Goal: Information Seeking & Learning: Learn about a topic

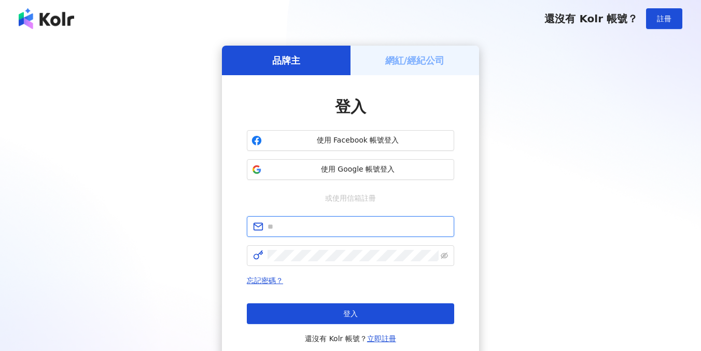
type input "**********"
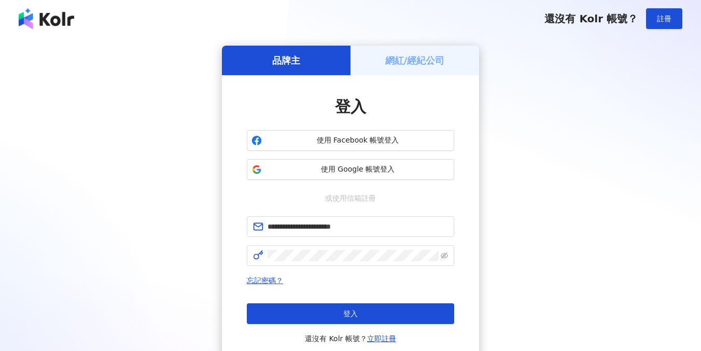
click at [385, 171] on span "使用 Google 帳號登入" at bounding box center [358, 169] width 184 height 10
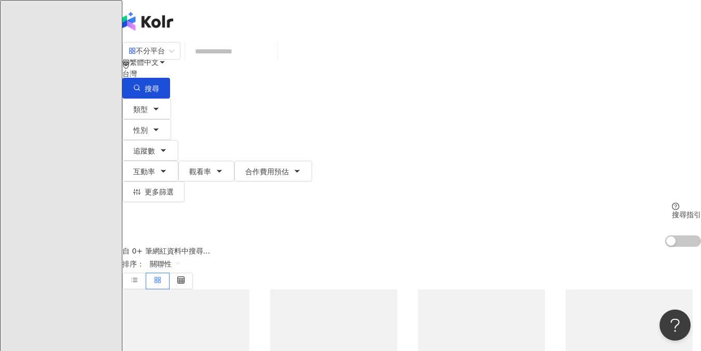
click at [273, 61] on input "search" at bounding box center [231, 52] width 84 height 20
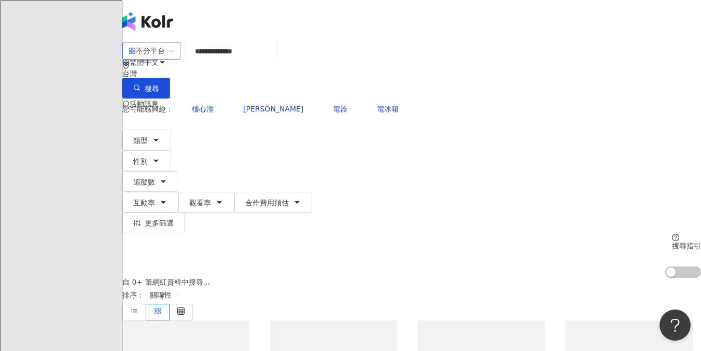
click at [174, 59] on span "不分平台" at bounding box center [152, 51] width 46 height 17
type input "**********"
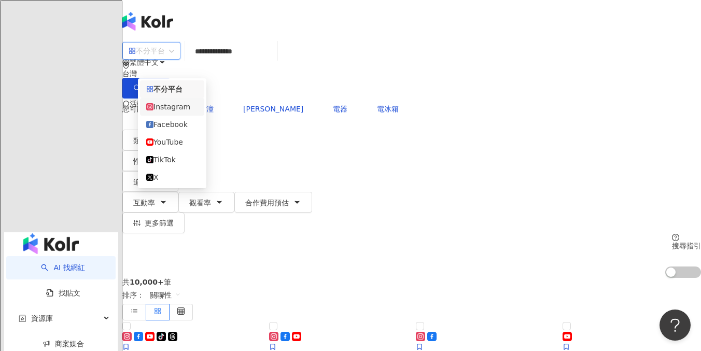
click at [177, 112] on div "Instagram" at bounding box center [172, 106] width 52 height 11
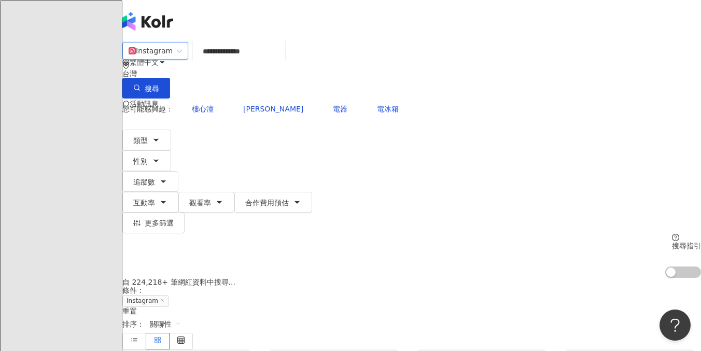
click at [281, 60] on input "**********" at bounding box center [239, 52] width 84 height 20
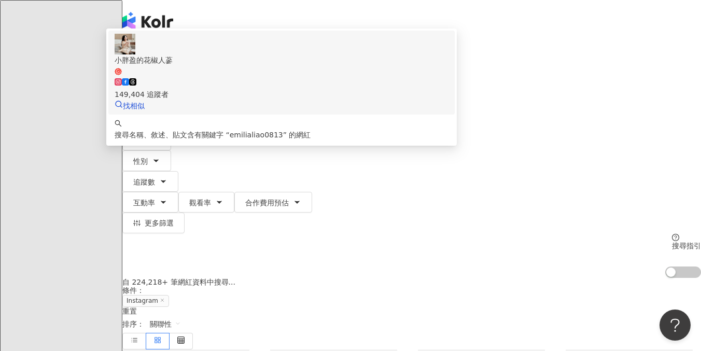
click at [279, 93] on div "149,404 追蹤者" at bounding box center [282, 88] width 334 height 23
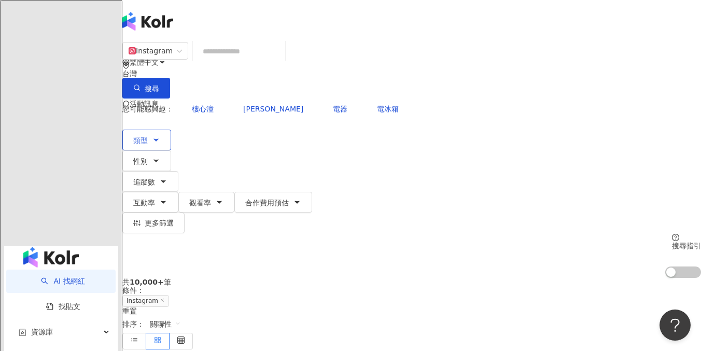
click at [163, 130] on button "類型" at bounding box center [146, 140] width 49 height 21
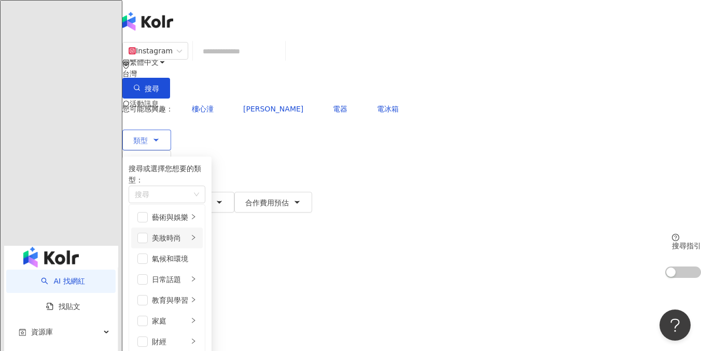
click at [188, 232] on div "美妝時尚" at bounding box center [170, 237] width 36 height 11
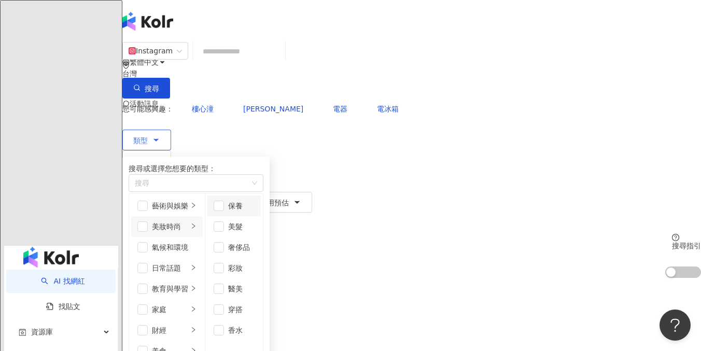
click at [255, 209] on div "保養" at bounding box center [241, 205] width 26 height 11
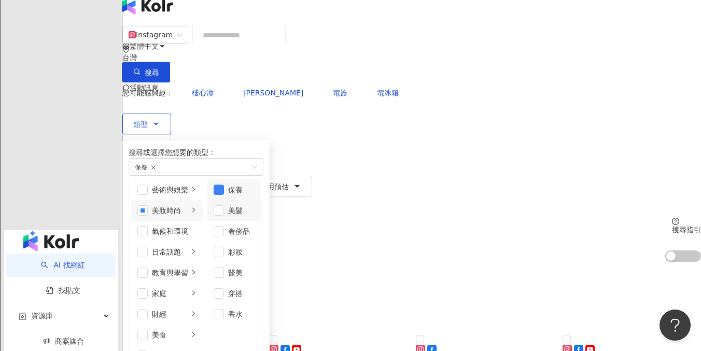
scroll to position [24, 0]
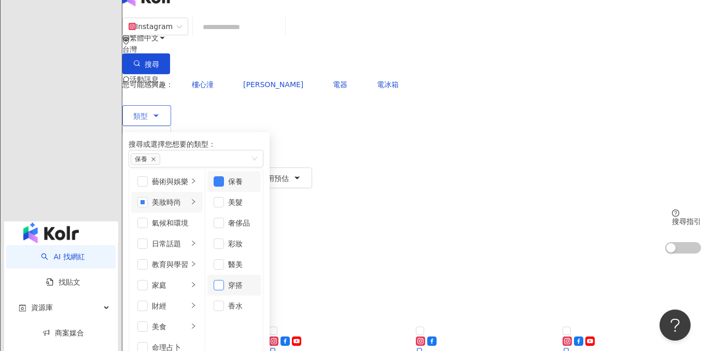
click at [224, 281] on span "button" at bounding box center [219, 285] width 10 height 10
click at [224, 218] on span "button" at bounding box center [219, 223] width 10 height 10
click at [261, 239] on li "彩妝" at bounding box center [234, 243] width 53 height 21
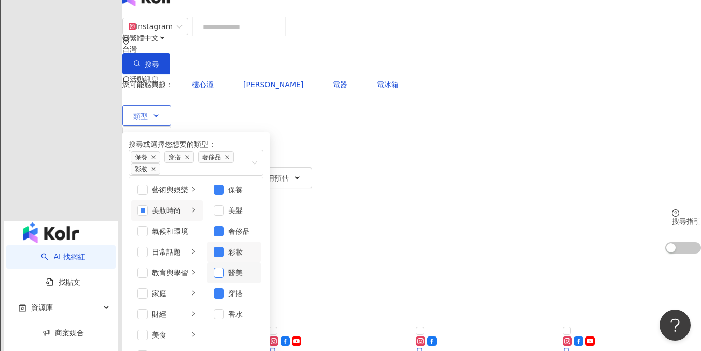
click at [224, 268] on span "button" at bounding box center [219, 273] width 10 height 10
click at [224, 185] on span "button" at bounding box center [219, 190] width 10 height 10
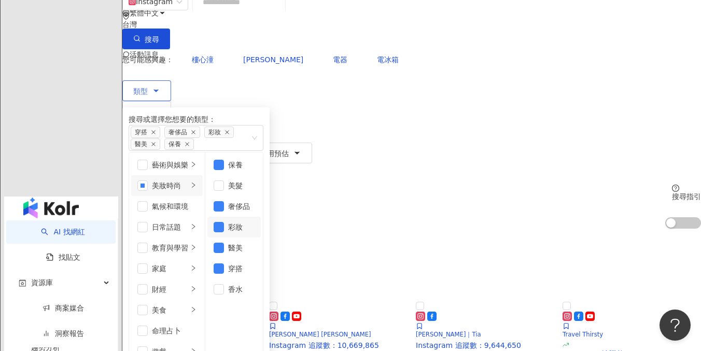
scroll to position [56, 0]
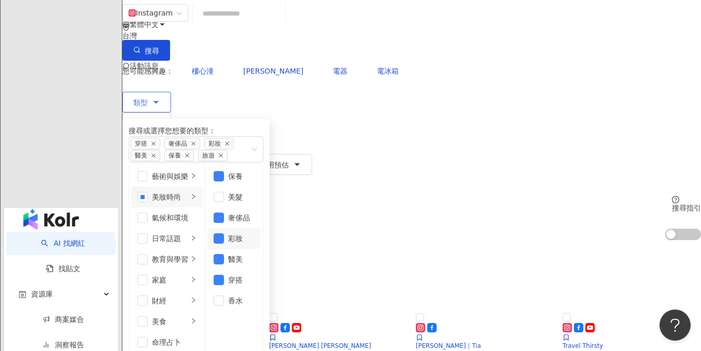
scroll to position [0, 0]
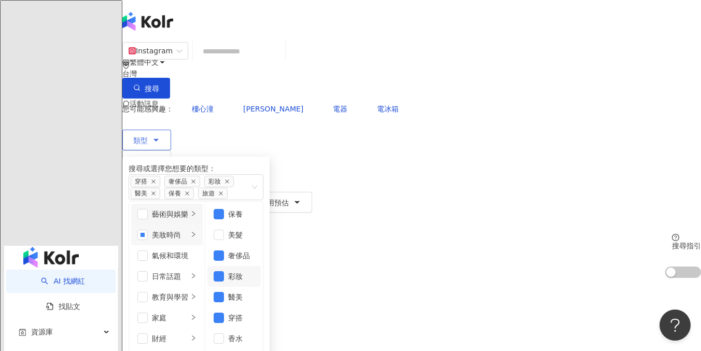
click at [188, 209] on div "藝術與娛樂" at bounding box center [170, 214] width 36 height 11
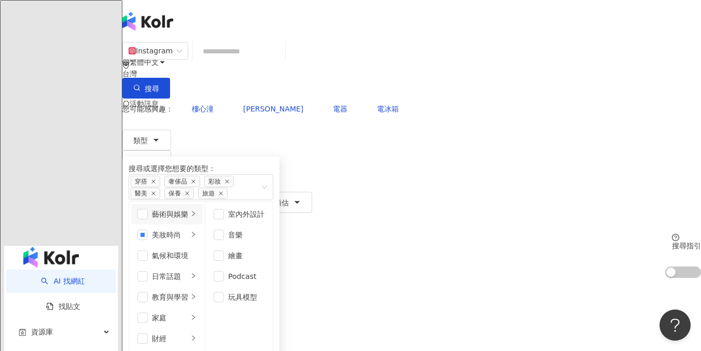
click at [260, 55] on input "search" at bounding box center [239, 52] width 84 height 20
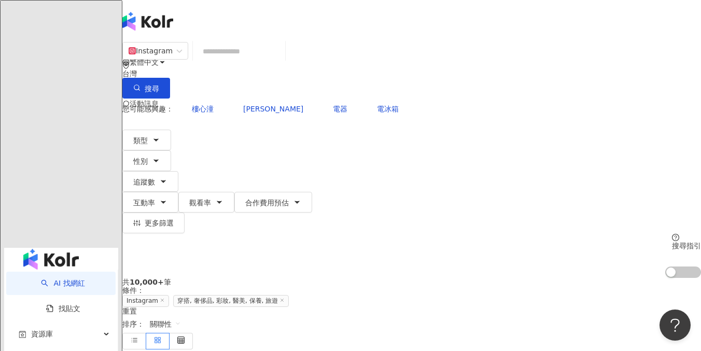
click at [281, 61] on input "search" at bounding box center [239, 52] width 84 height 20
paste input "****"
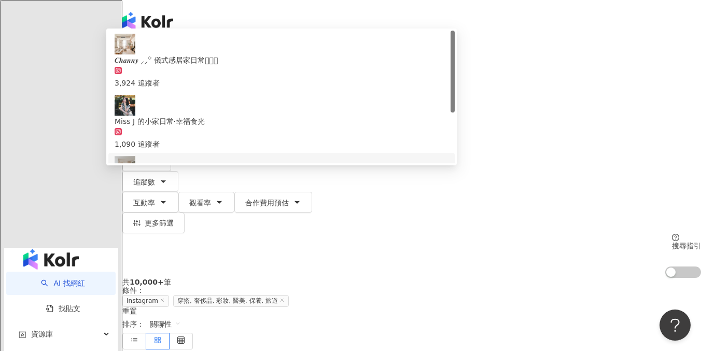
click at [281, 60] on input "****" at bounding box center [239, 52] width 84 height 20
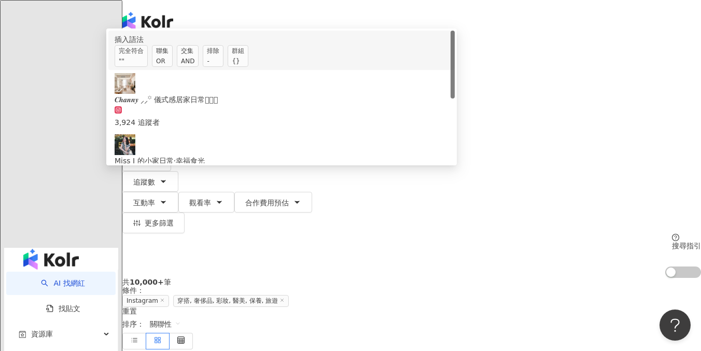
click at [173, 67] on span "聯集 OR" at bounding box center [162, 56] width 21 height 22
paste input "****"
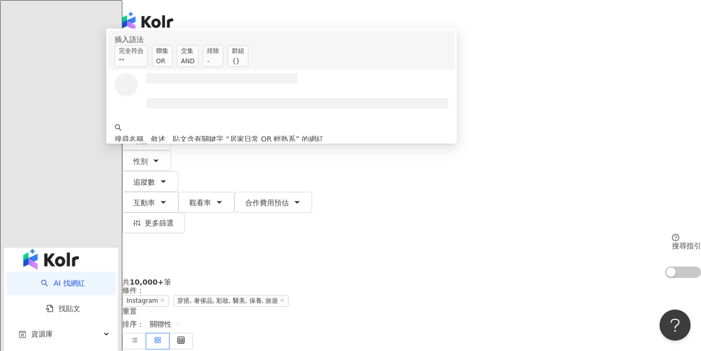
click at [169, 66] on div "OR" at bounding box center [162, 61] width 12 height 10
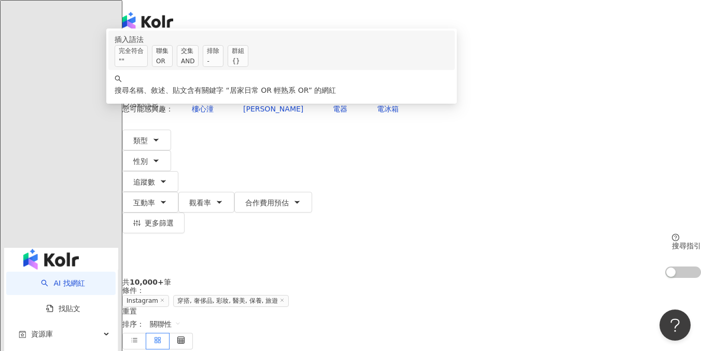
paste input "*****"
click at [173, 67] on span "聯集 OR" at bounding box center [162, 56] width 21 height 22
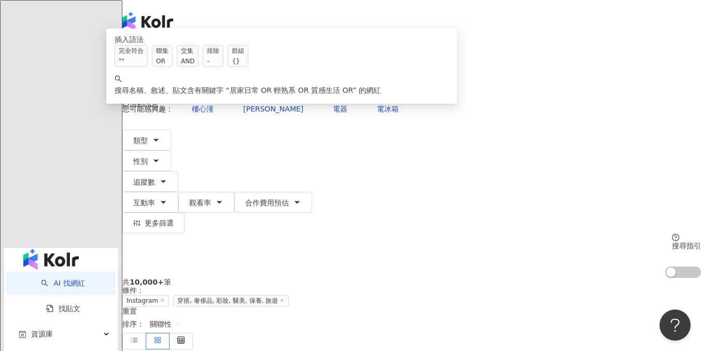
click at [281, 61] on input "**********" at bounding box center [239, 52] width 84 height 20
paste input "*****"
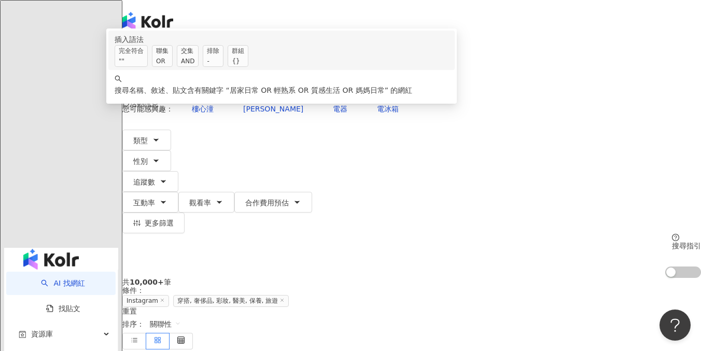
click at [169, 66] on div "OR" at bounding box center [162, 61] width 12 height 10
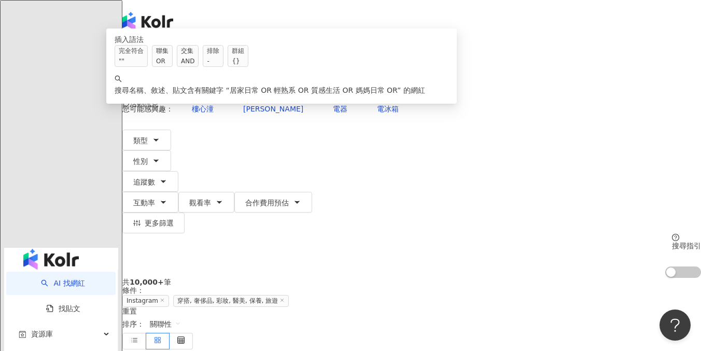
paste input "*****"
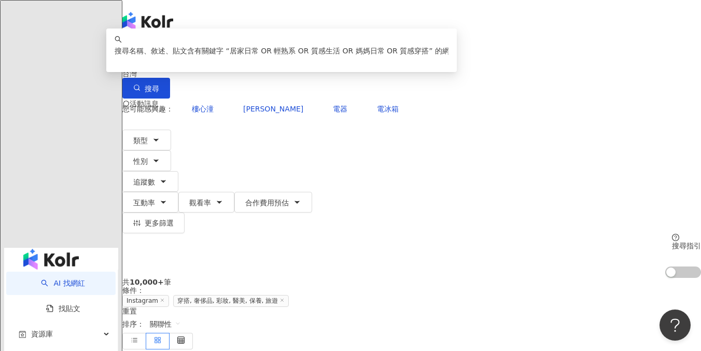
type input "**********"
click at [599, 108] on div "您可能感興趣： 樓心潼 解偉苓 電器 電冰箱 類型 性別 追蹤數 互動率 觀看率 合作費用預估 更多篩選 搜尋指引 AI 開啟 AI 關閉" at bounding box center [411, 189] width 579 height 180
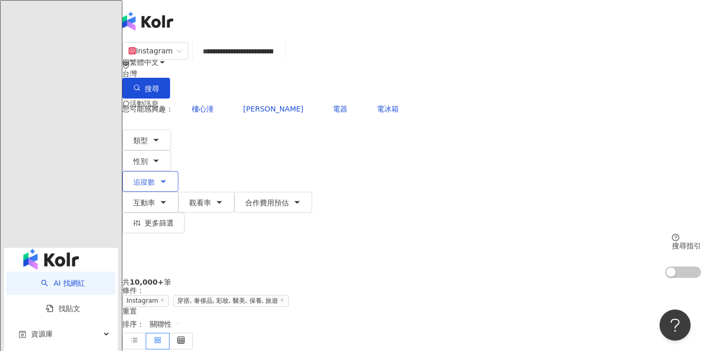
click at [168, 177] on icon "button" at bounding box center [163, 181] width 8 height 8
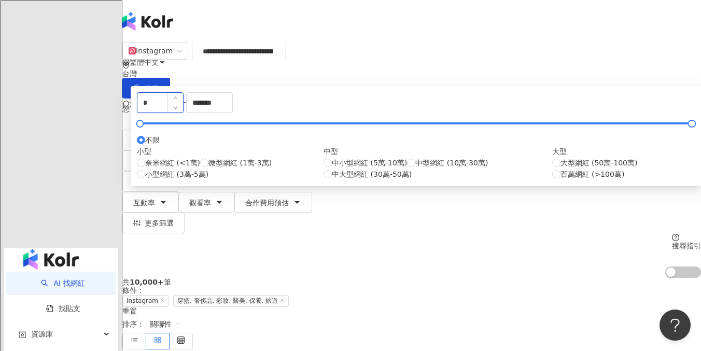
drag, startPoint x: 276, startPoint y: 163, endPoint x: 260, endPoint y: 157, distance: 16.8
click at [183, 113] on input "*" at bounding box center [160, 103] width 46 height 20
type input "*****"
drag, startPoint x: 443, startPoint y: 164, endPoint x: 357, endPoint y: 156, distance: 86.0
click at [357, 156] on div "***** - ******* 不限 小型 奈米網紅 (<1萬) 微型網紅 (1萬-3萬) 小型網紅 (3萬-5萬) 中型 中小型網紅 (5萬-10萬) 中型…" at bounding box center [416, 136] width 558 height 88
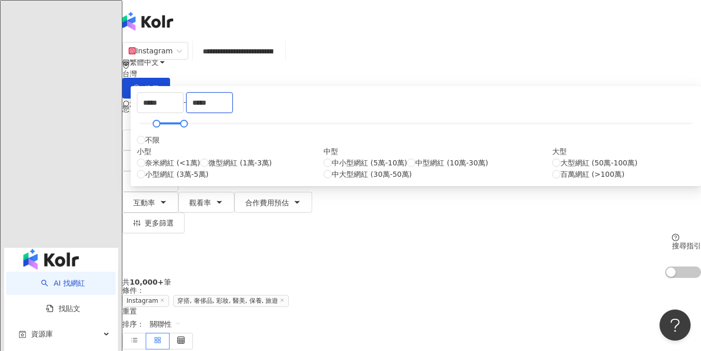
type input "*****"
click at [590, 127] on div "**********" at bounding box center [411, 160] width 579 height 237
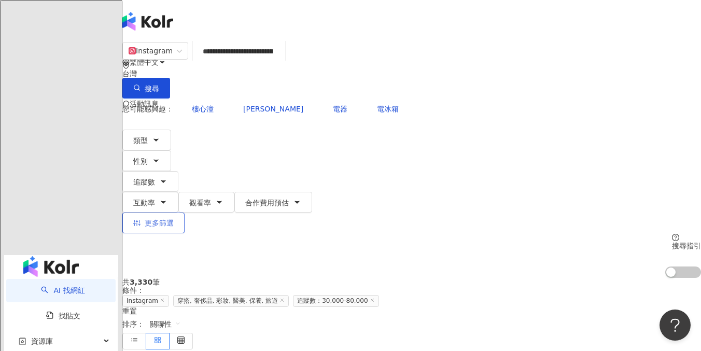
click at [174, 219] on span "更多篩選" at bounding box center [159, 223] width 29 height 8
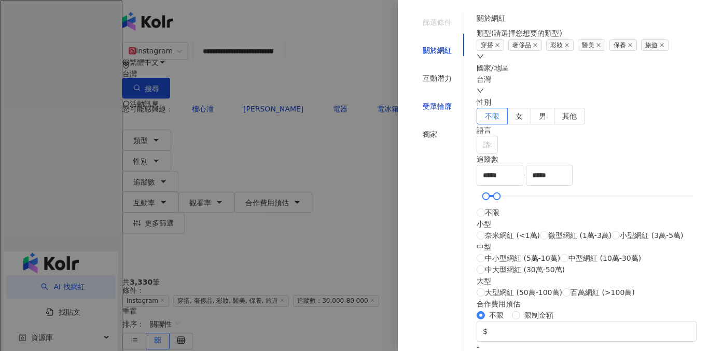
click at [426, 101] on div "受眾輪廓" at bounding box center [437, 106] width 29 height 11
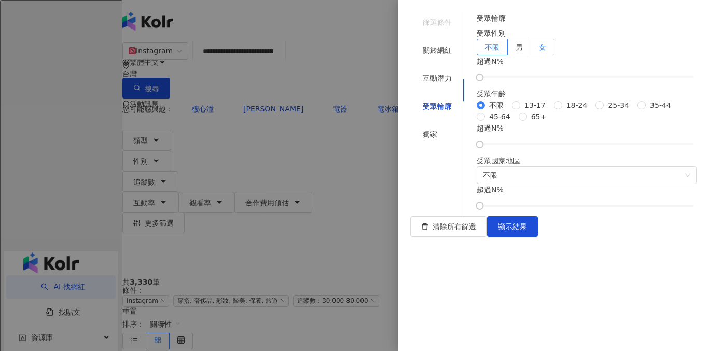
click at [555, 56] on label "女" at bounding box center [542, 47] width 23 height 17
drag, startPoint x: 500, startPoint y: 121, endPoint x: 596, endPoint y: 122, distance: 95.5
click at [592, 80] on div at bounding box center [589, 78] width 6 height 6
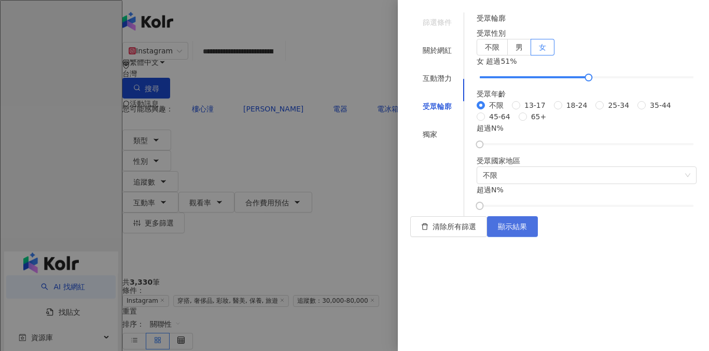
click at [527, 231] on span "顯示結果" at bounding box center [512, 227] width 29 height 8
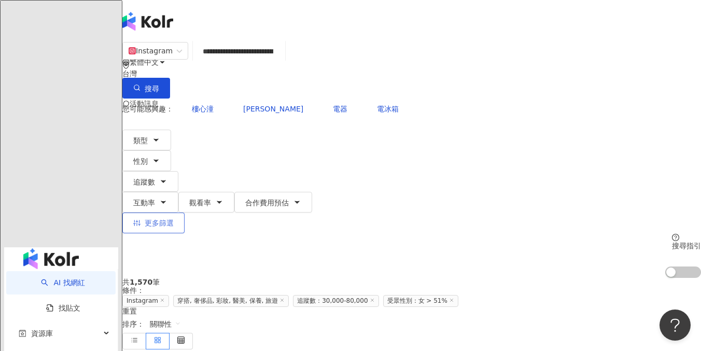
click at [174, 219] on span "更多篩選" at bounding box center [159, 223] width 29 height 8
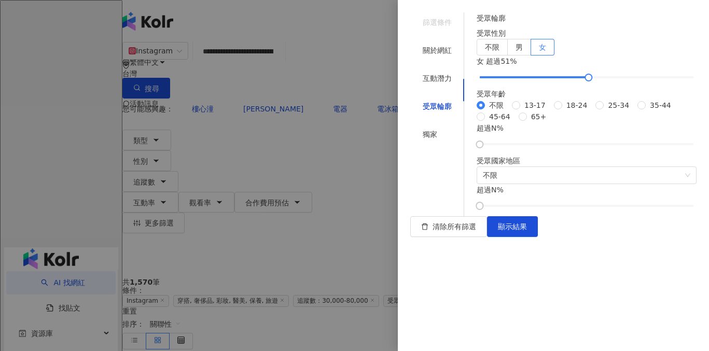
scroll to position [134, 0]
click at [604, 109] on span "25-34" at bounding box center [619, 105] width 30 height 11
click at [646, 111] on span "35-44" at bounding box center [661, 105] width 30 height 11
click at [604, 106] on span "25-34" at bounding box center [619, 105] width 30 height 11
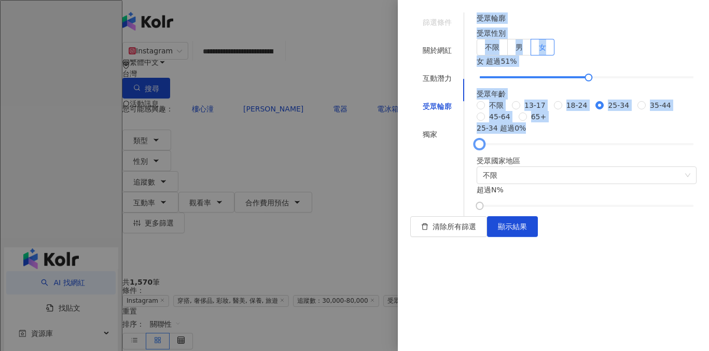
drag, startPoint x: 500, startPoint y: 211, endPoint x: 453, endPoint y: 208, distance: 46.3
click at [453, 208] on div "篩選條件 關於網紅 互動潛力 受眾輪廓 獨家 關於網紅 類型 ( 請選擇您想要的類型 ) 穿搭 奢侈品 彩妝 醫美 保養 旅遊 國家/地區 台灣 性別 不限 …" at bounding box center [553, 114] width 286 height 204
click at [584, 122] on div "不限 13-17 18-24 25-34 35-44 45-64 65+" at bounding box center [587, 111] width 220 height 23
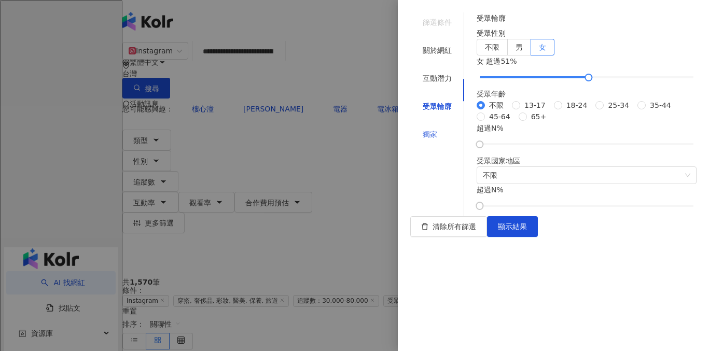
click at [451, 125] on div "獨家" at bounding box center [437, 135] width 54 height 20
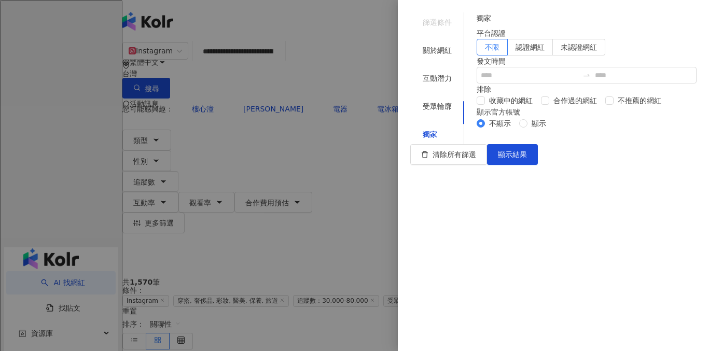
scroll to position [31, 0]
click at [436, 73] on div "互動潛力" at bounding box center [437, 78] width 29 height 11
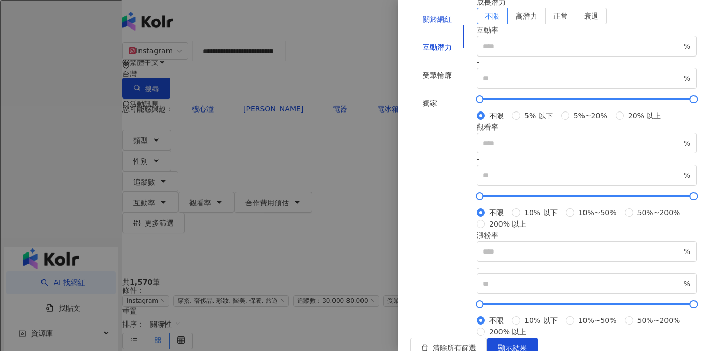
click at [438, 25] on div "關於網紅" at bounding box center [437, 18] width 29 height 11
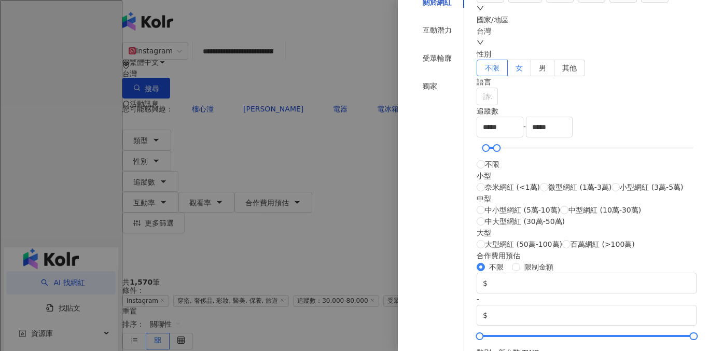
scroll to position [48, 0]
click at [531, 76] on label "女" at bounding box center [519, 68] width 23 height 17
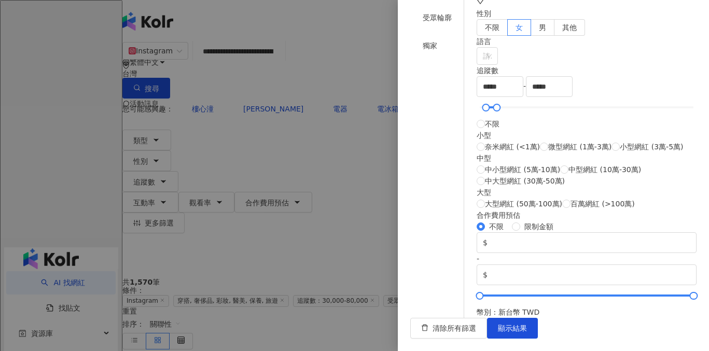
scroll to position [92, 0]
click at [485, 60] on div at bounding box center [482, 56] width 6 height 8
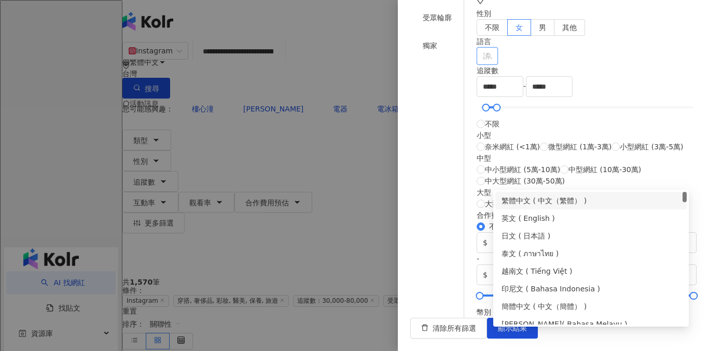
click at [569, 199] on div "繁體中文 ( 中文（繁體） )" at bounding box center [591, 200] width 179 height 11
click at [617, 47] on div "語言" at bounding box center [587, 41] width 220 height 11
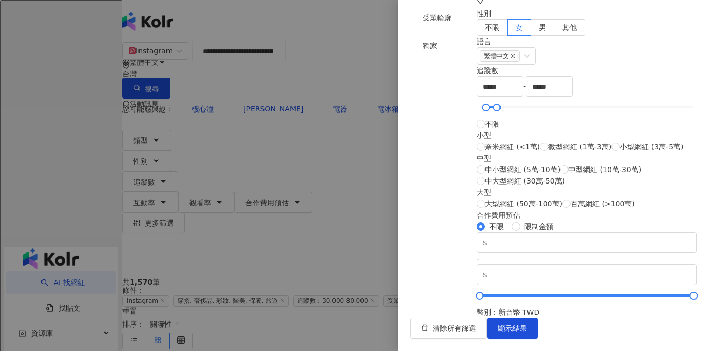
scroll to position [283, 0]
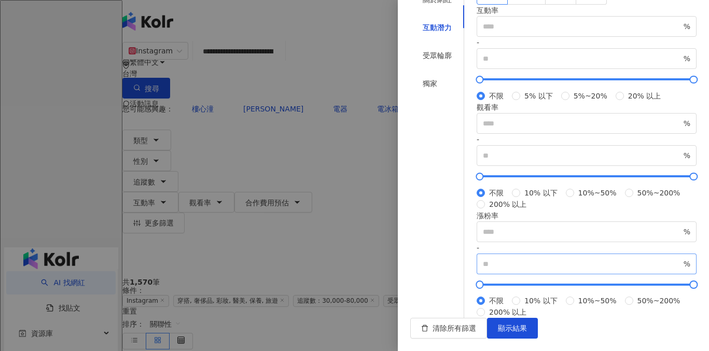
scroll to position [197, 0]
click at [434, 61] on div "受眾輪廓" at bounding box center [437, 55] width 29 height 11
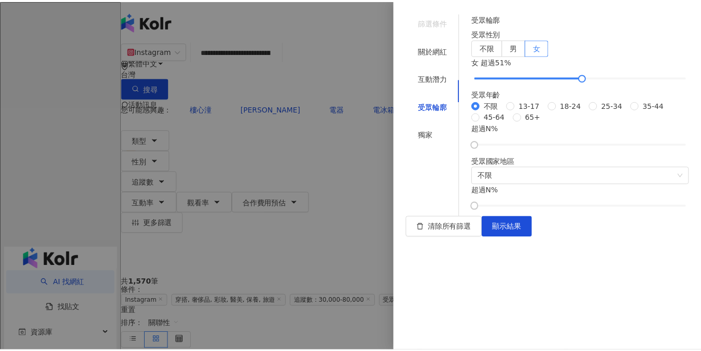
scroll to position [134, 0]
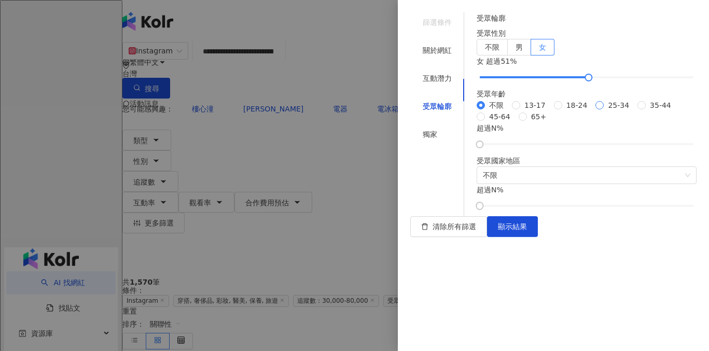
click at [604, 105] on span "25-34" at bounding box center [619, 105] width 30 height 11
drag, startPoint x: 499, startPoint y: 209, endPoint x: 556, endPoint y: 213, distance: 57.2
click at [547, 147] on div at bounding box center [544, 145] width 6 height 6
click at [527, 231] on span "顯示結果" at bounding box center [512, 227] width 29 height 8
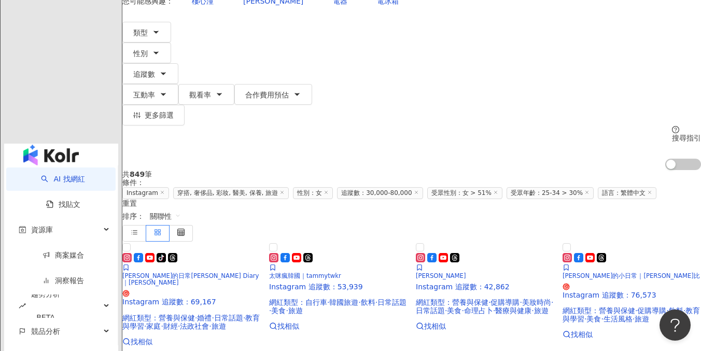
scroll to position [111, 0]
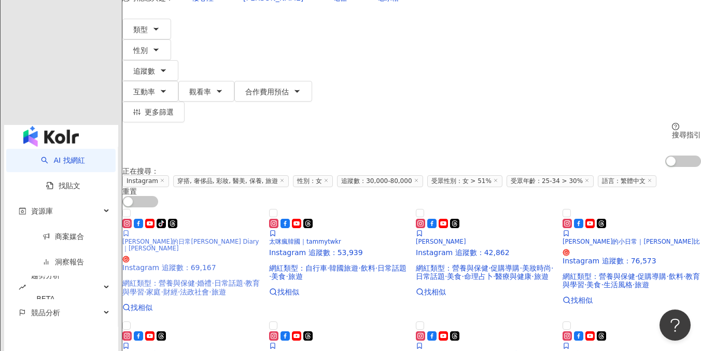
click at [202, 238] on span "艾琳的日常Erin's Diary｜Erin" at bounding box center [190, 245] width 136 height 14
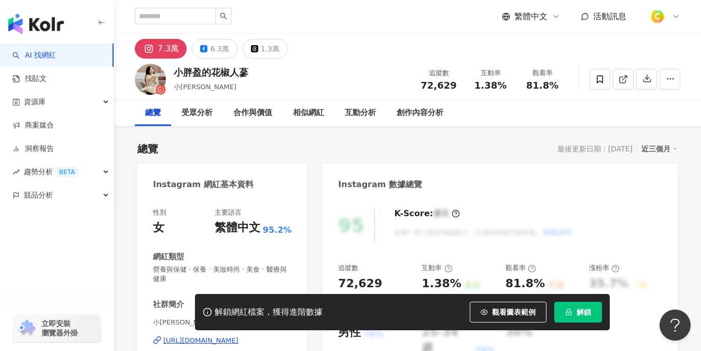
click at [264, 72] on div "小胖盈的花椒人蔘 小胖盈 追蹤數 72,629 互動率 1.38% 觀看率 81.8%" at bounding box center [407, 79] width 587 height 41
drag, startPoint x: 190, startPoint y: 72, endPoint x: 176, endPoint y: 72, distance: 14.5
click at [176, 72] on div "小胖盈的花椒人蔘 小胖盈 追蹤數 72,629 互動率 1.38% 觀看率 81.8%" at bounding box center [407, 79] width 587 height 41
copy div "小胖盈的花椒人蔘"
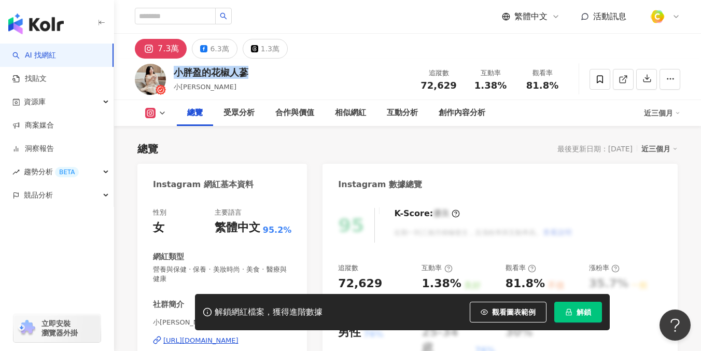
scroll to position [141, 0]
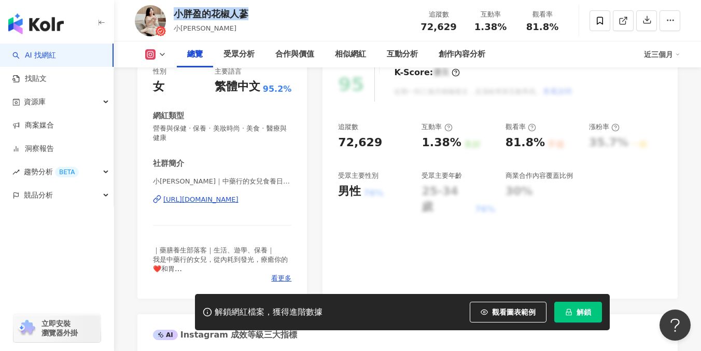
click at [224, 202] on div "https://www.instagram.com/emilialiao0813/" at bounding box center [200, 199] width 75 height 9
click at [485, 315] on icon "button" at bounding box center [484, 312] width 7 height 7
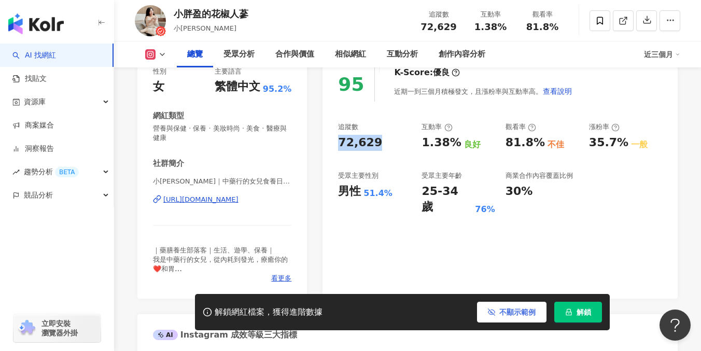
drag, startPoint x: 339, startPoint y: 141, endPoint x: 381, endPoint y: 143, distance: 41.6
click at [381, 143] on div "72,629" at bounding box center [374, 143] width 73 height 16
copy div "72,629"
click at [226, 19] on div "小胖盈的花椒人蔘" at bounding box center [211, 13] width 75 height 13
click at [216, 202] on div "https://www.instagram.com/emilialiao0813/" at bounding box center [200, 199] width 75 height 9
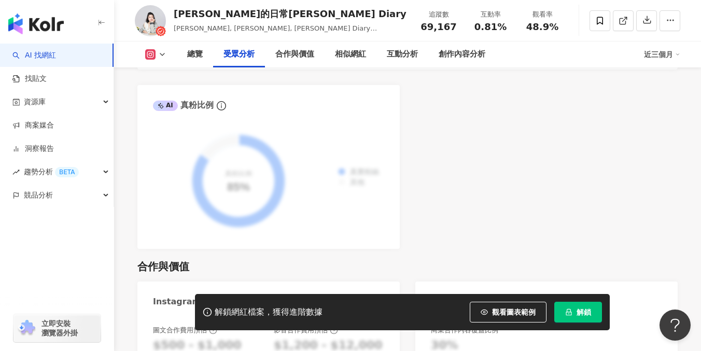
scroll to position [851, 0]
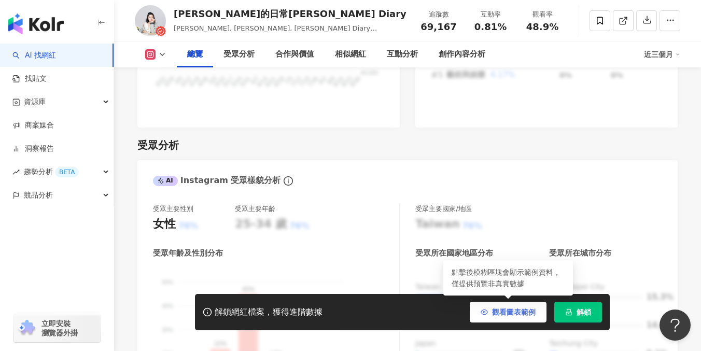
click at [509, 308] on span "觀看圖表範例" at bounding box center [514, 312] width 44 height 8
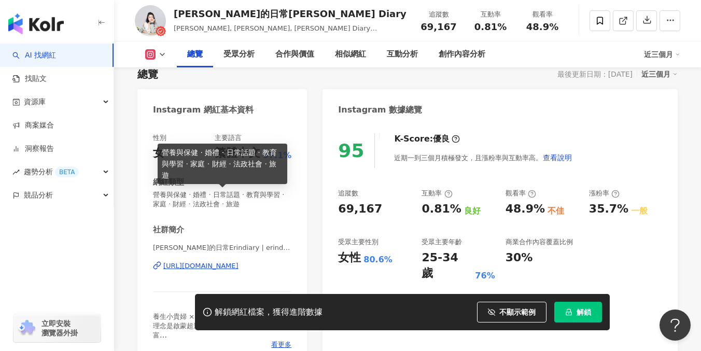
scroll to position [94, 0]
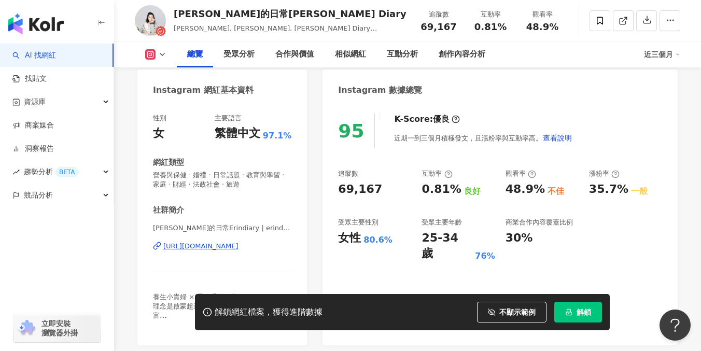
click at [239, 249] on div "[URL][DOMAIN_NAME]" at bounding box center [200, 246] width 75 height 9
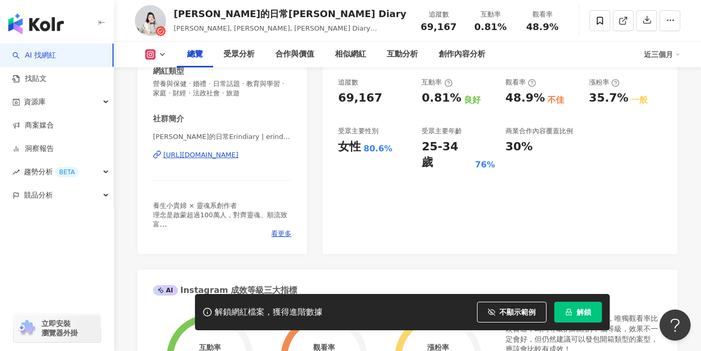
scroll to position [170, 0]
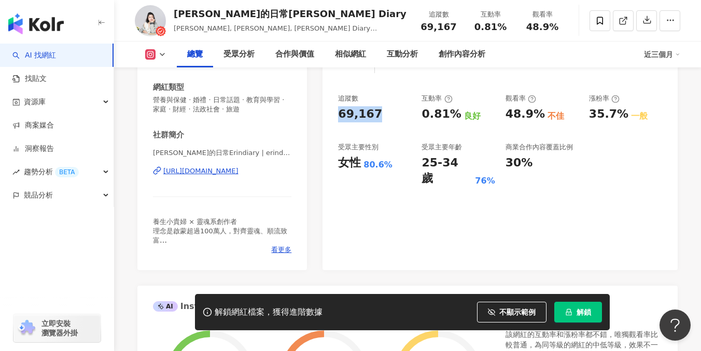
drag, startPoint x: 339, startPoint y: 108, endPoint x: 389, endPoint y: 110, distance: 49.8
click at [389, 110] on div "69,167" at bounding box center [374, 114] width 73 height 16
copy div "69,167"
click at [51, 57] on link "AI 找網紅" at bounding box center [34, 55] width 44 height 10
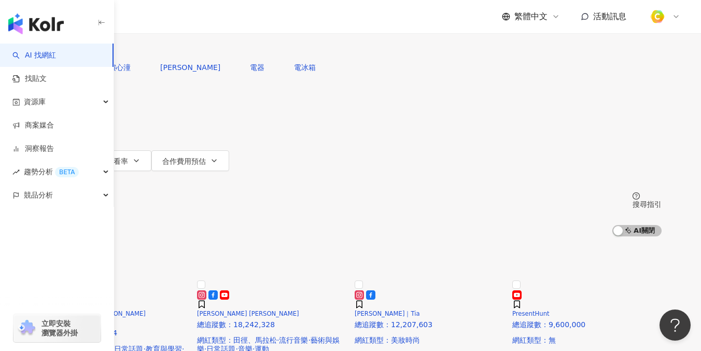
click at [190, 20] on input "**********" at bounding box center [148, 10] width 84 height 20
click at [82, 18] on div "不分平台" at bounding box center [64, 9] width 36 height 17
type input "**********"
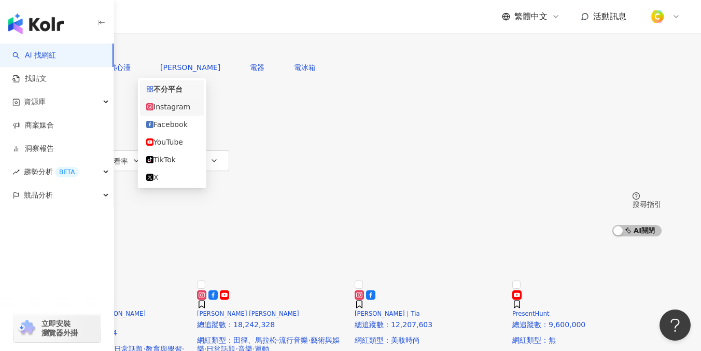
click at [169, 111] on div "Instagram" at bounding box center [172, 106] width 52 height 11
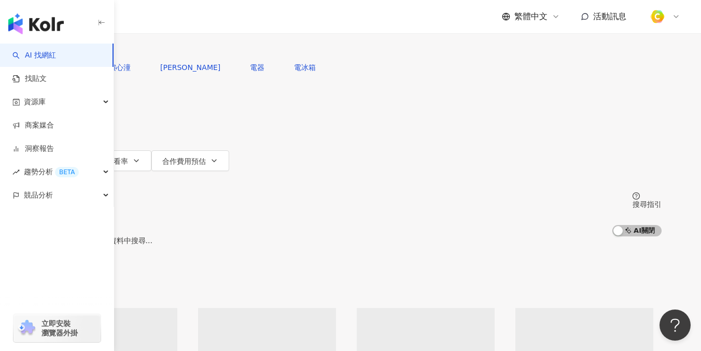
click at [198, 20] on input "**********" at bounding box center [156, 10] width 84 height 20
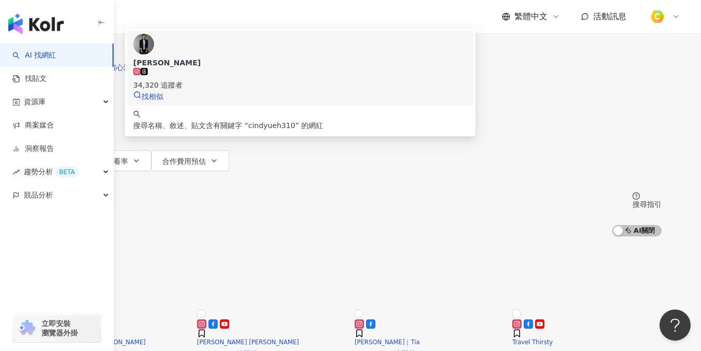
click at [284, 68] on div "[PERSON_NAME]" at bounding box center [300, 63] width 334 height 10
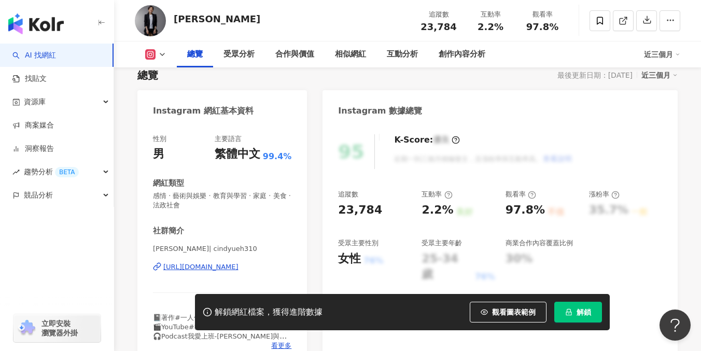
scroll to position [107, 0]
